Goal: Find contact information: Find contact information

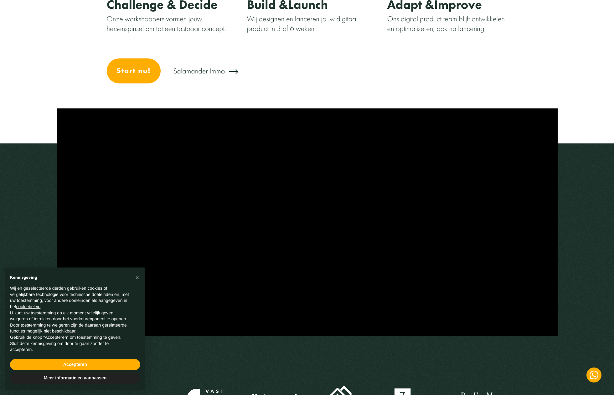
scroll to position [401, 0]
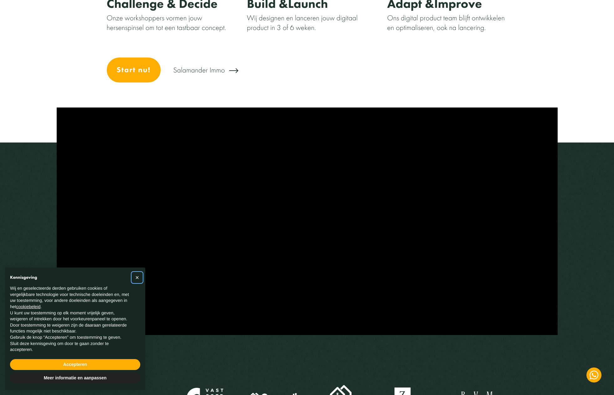
click at [136, 278] on span "×" at bounding box center [137, 277] width 4 height 7
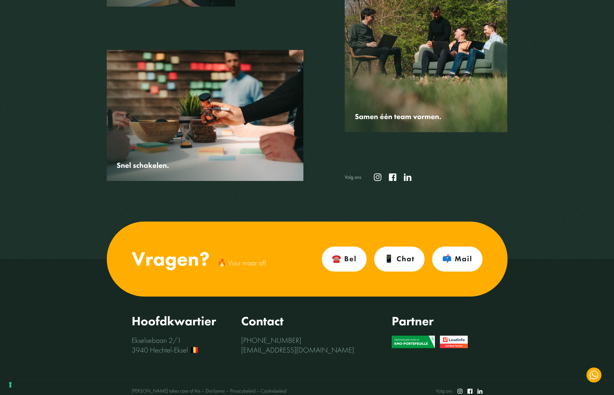
scroll to position [1963, 0]
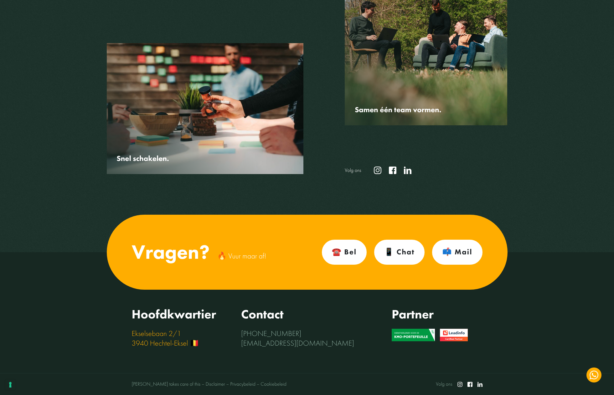
click at [155, 335] on link "[STREET_ADDRESS] 🇧🇪" at bounding box center [165, 338] width 67 height 19
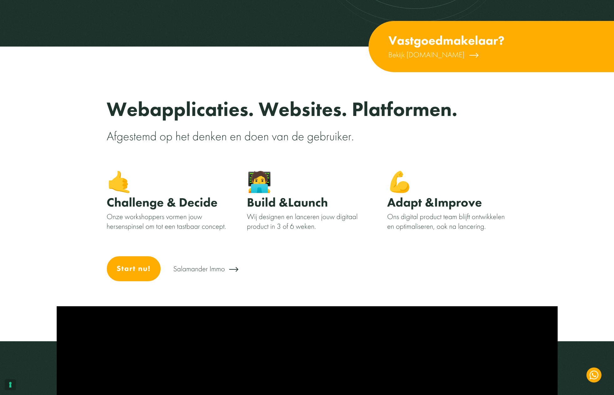
scroll to position [0, 0]
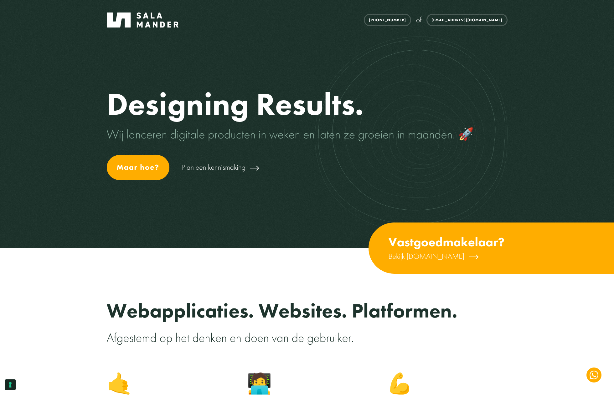
click at [148, 24] on img at bounding box center [143, 20] width 72 height 15
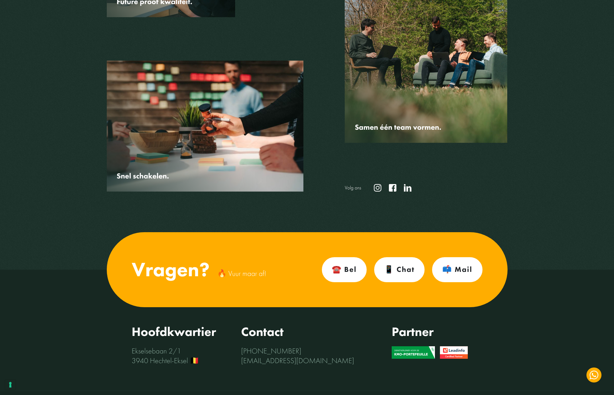
scroll to position [1963, 0]
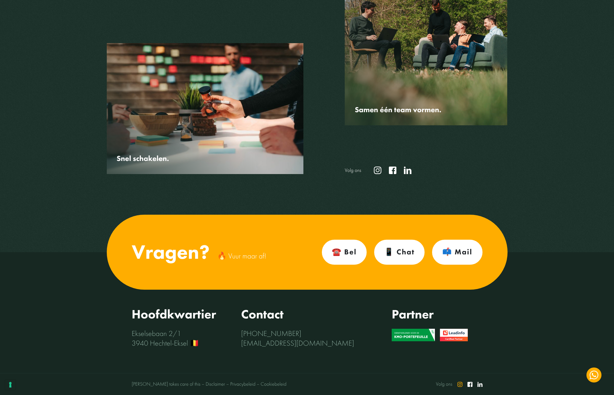
click at [460, 385] on icon at bounding box center [459, 384] width 5 height 5
